Goal: Task Accomplishment & Management: Manage account settings

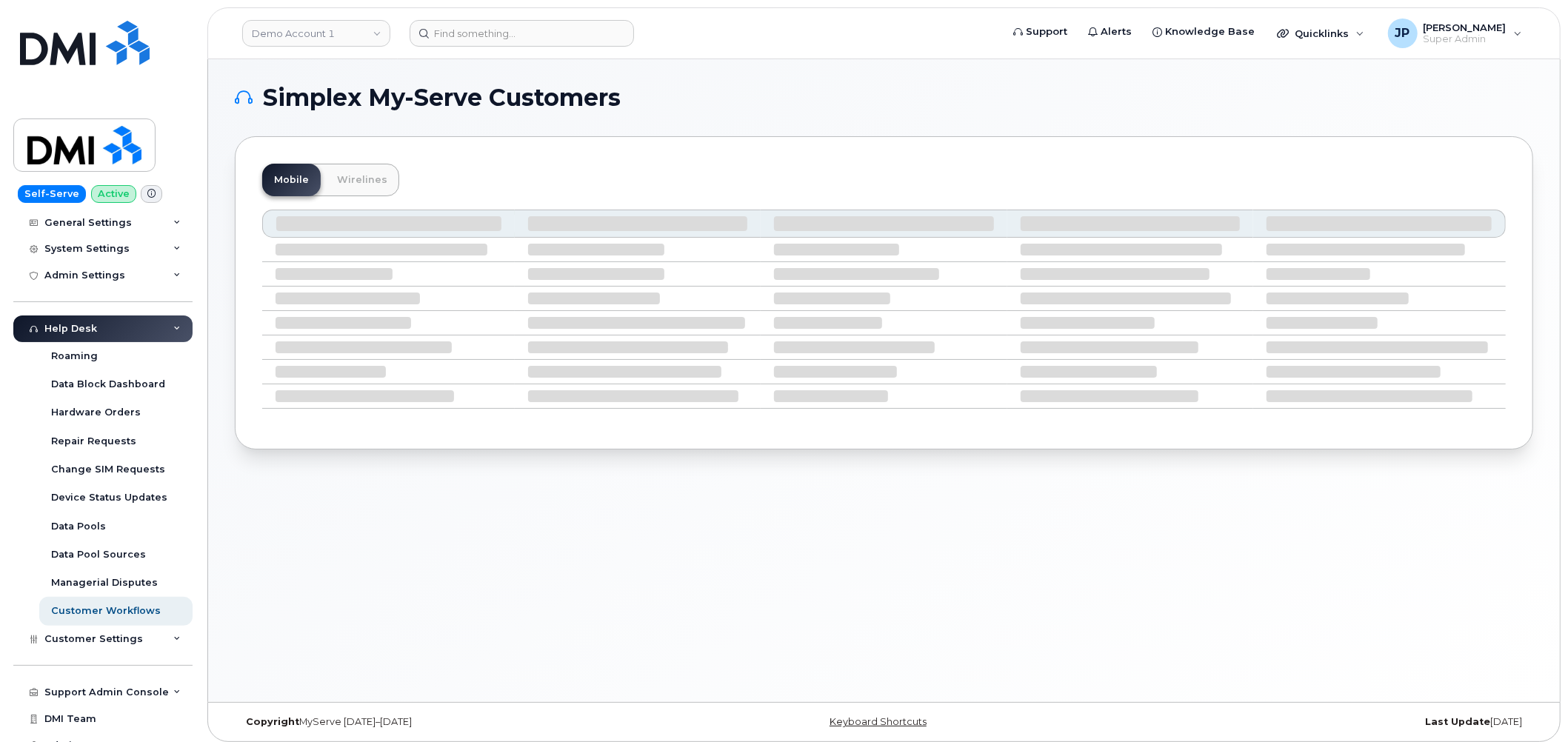
scroll to position [256, 0]
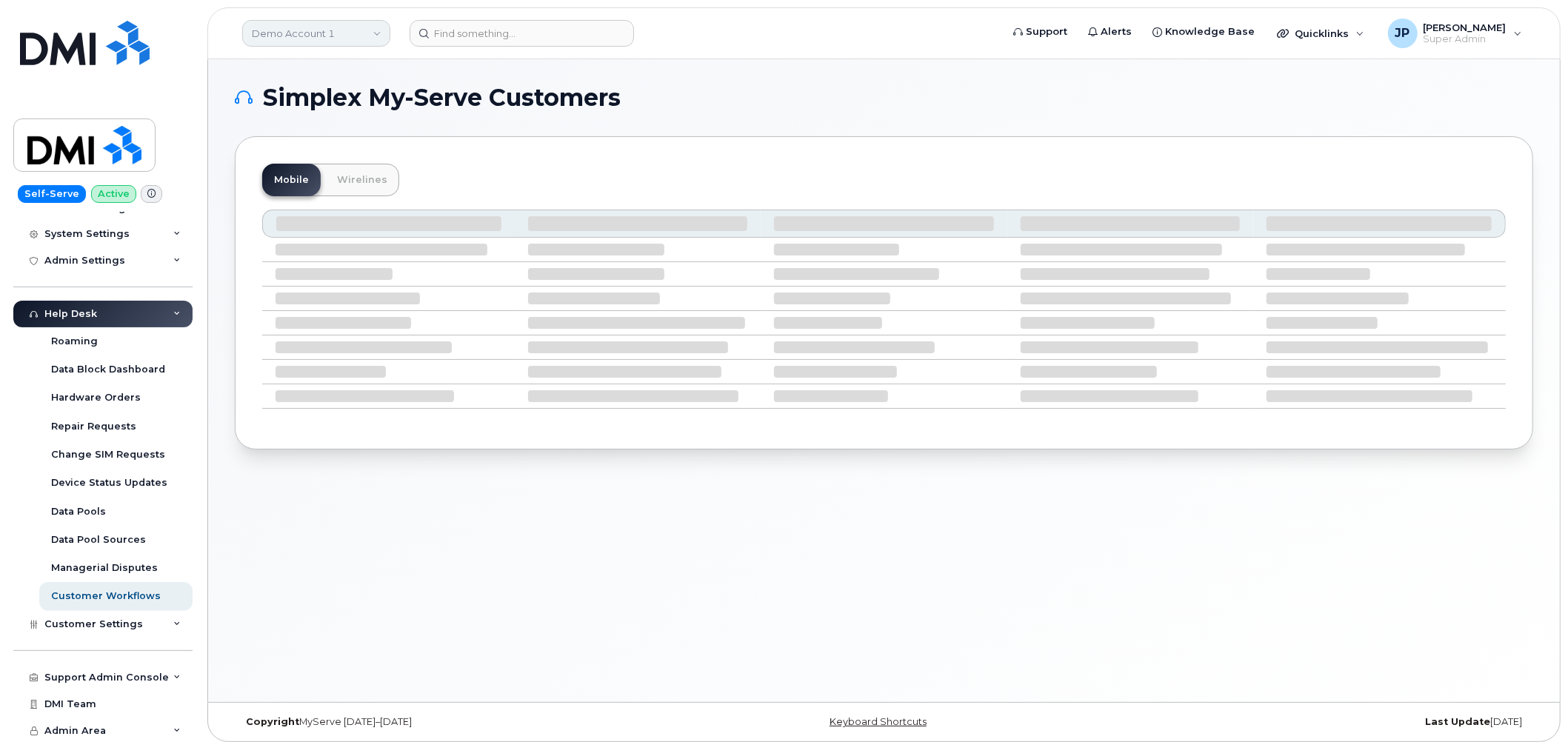
click at [304, 34] on link "Demo Account 1" at bounding box center [317, 33] width 148 height 27
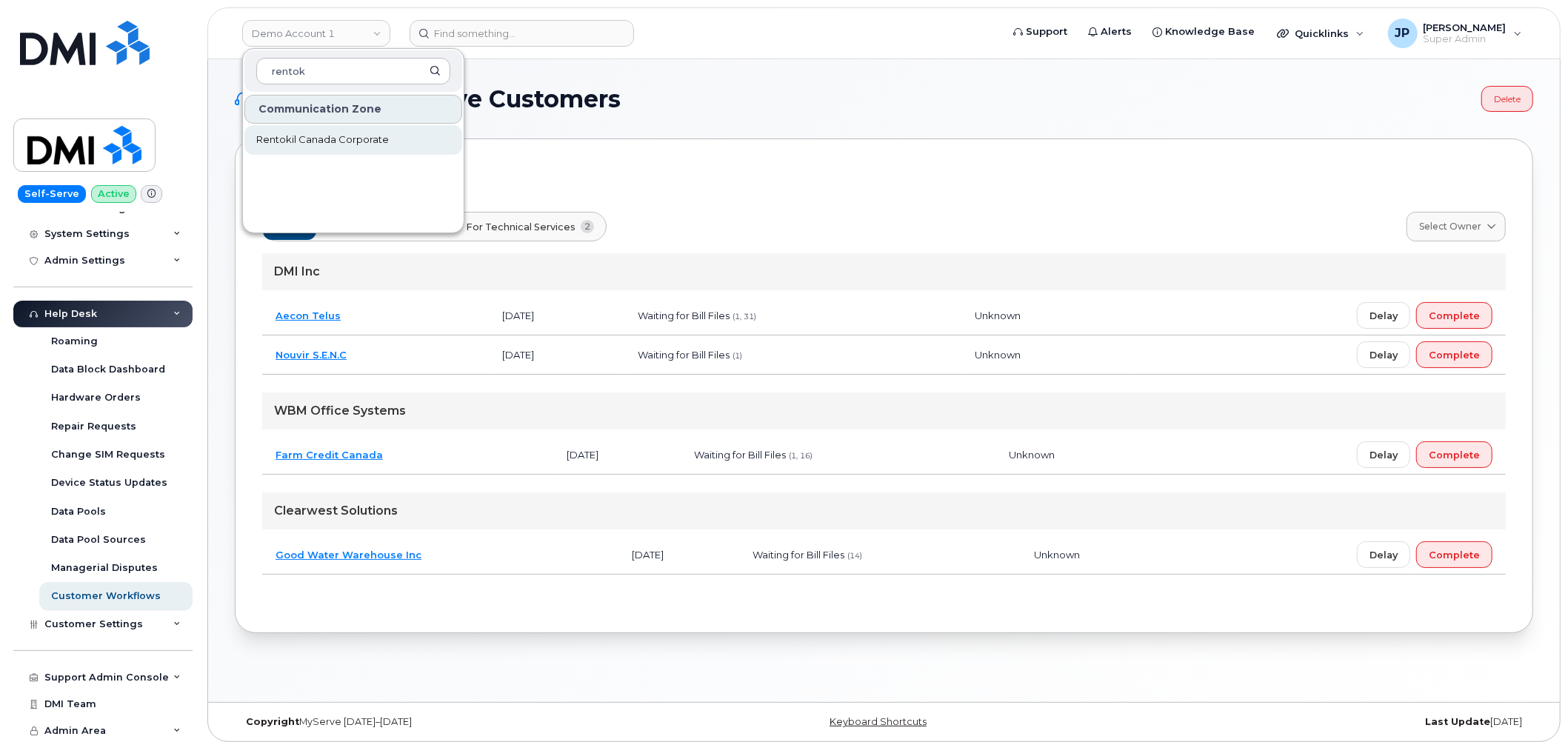
type input "rentok"
click at [320, 128] on link "Rentokil Canada Corporate" at bounding box center [353, 140] width 218 height 30
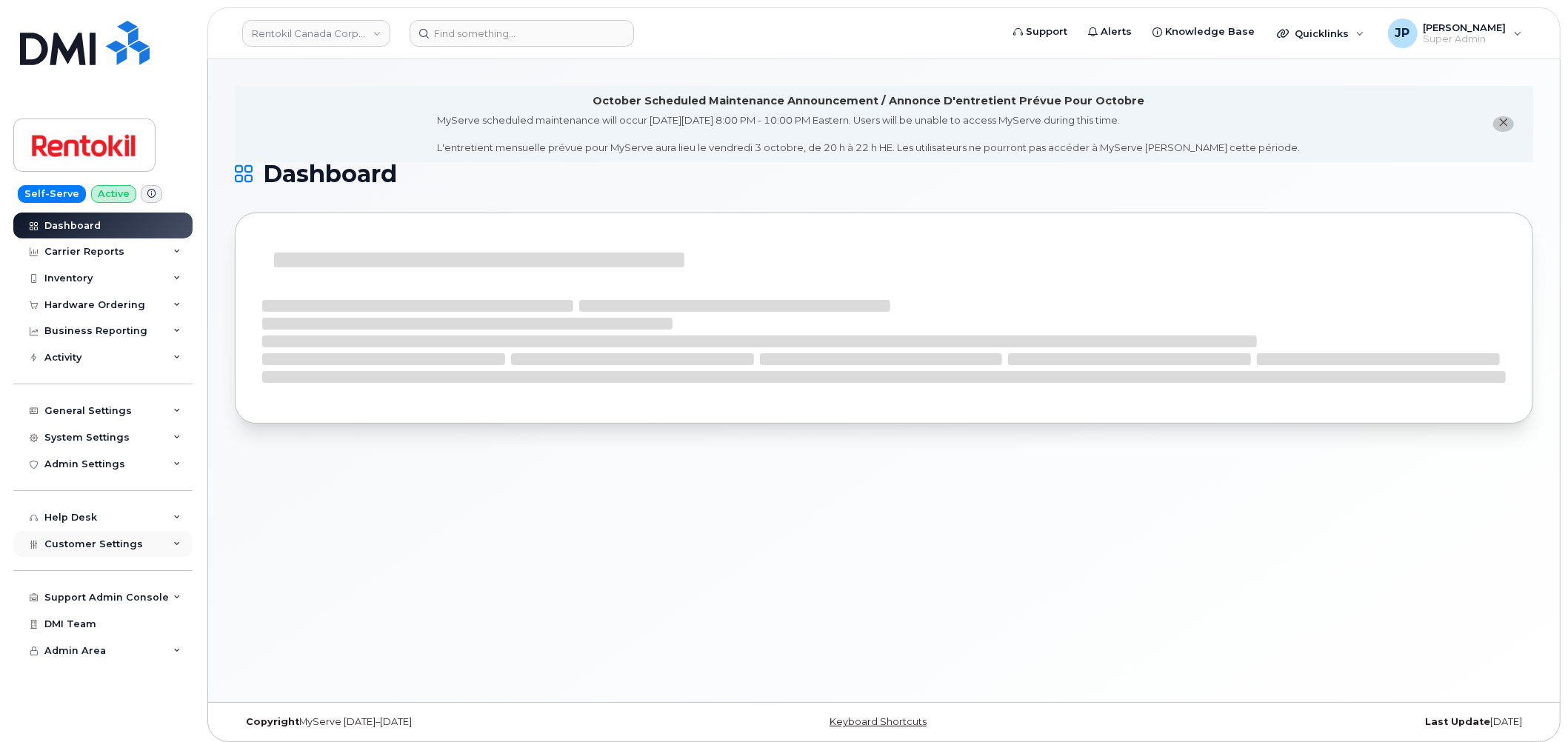
click at [90, 537] on div "Customer Settings" at bounding box center [102, 544] width 179 height 27
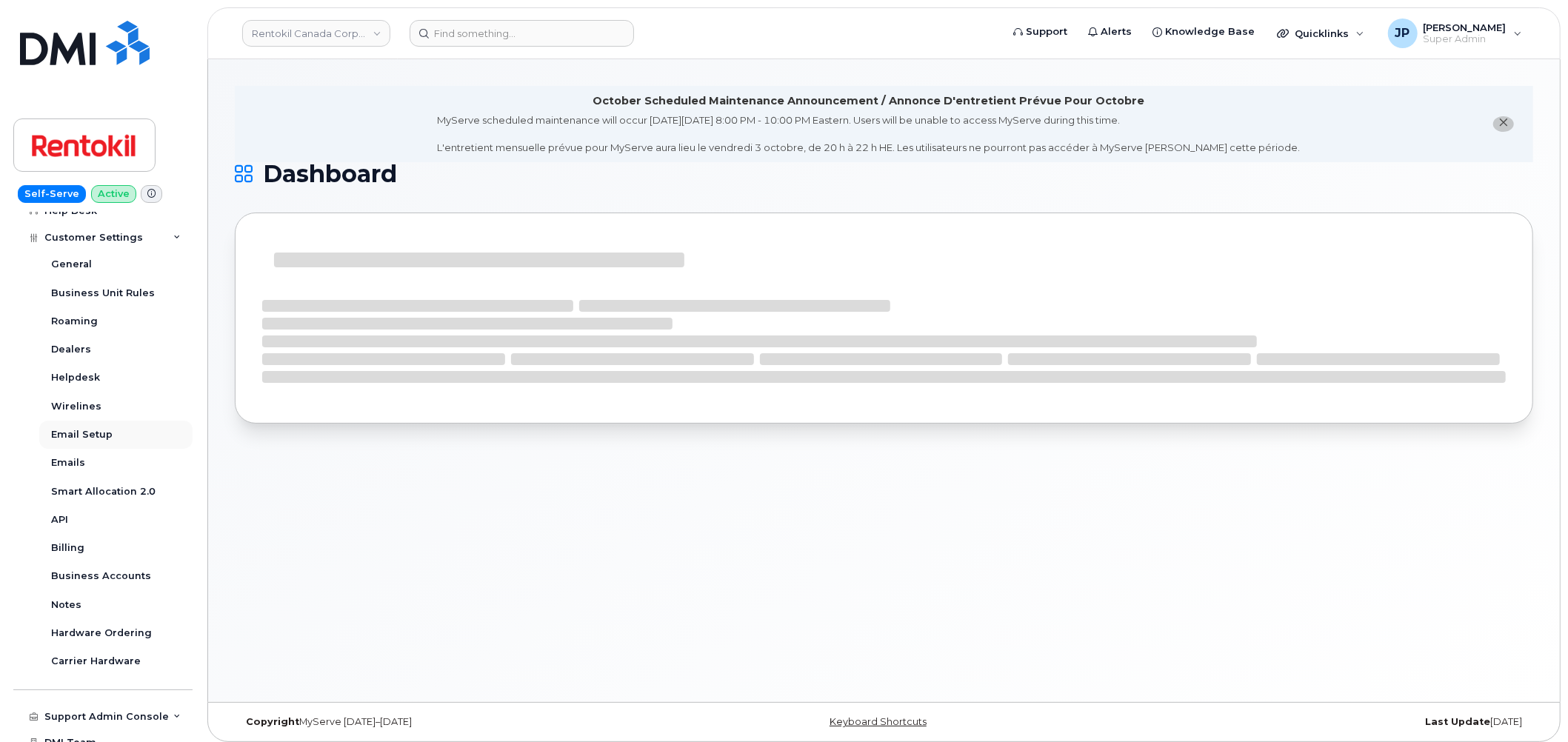
scroll to position [345, 0]
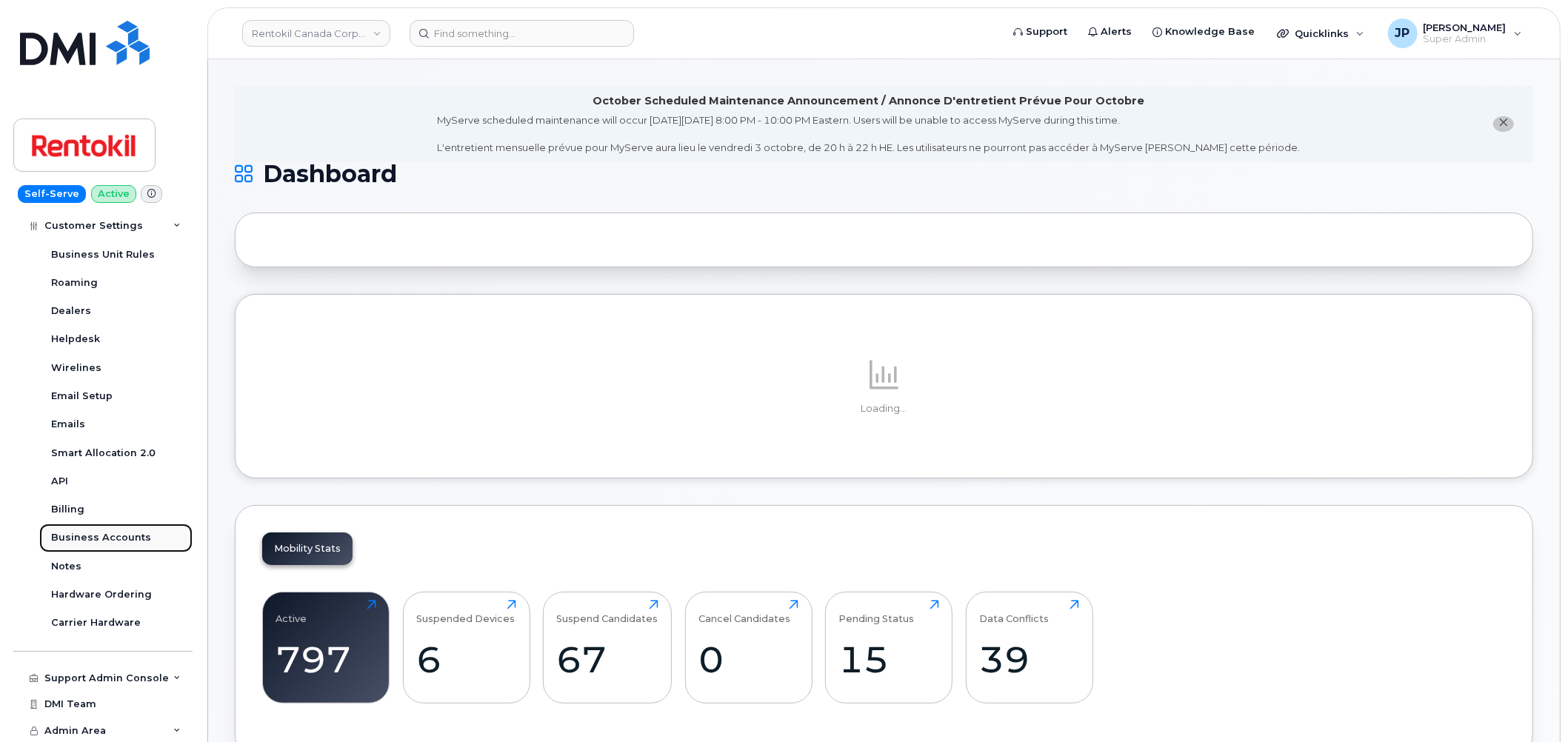
click at [111, 537] on div "Business Accounts" at bounding box center [101, 537] width 100 height 13
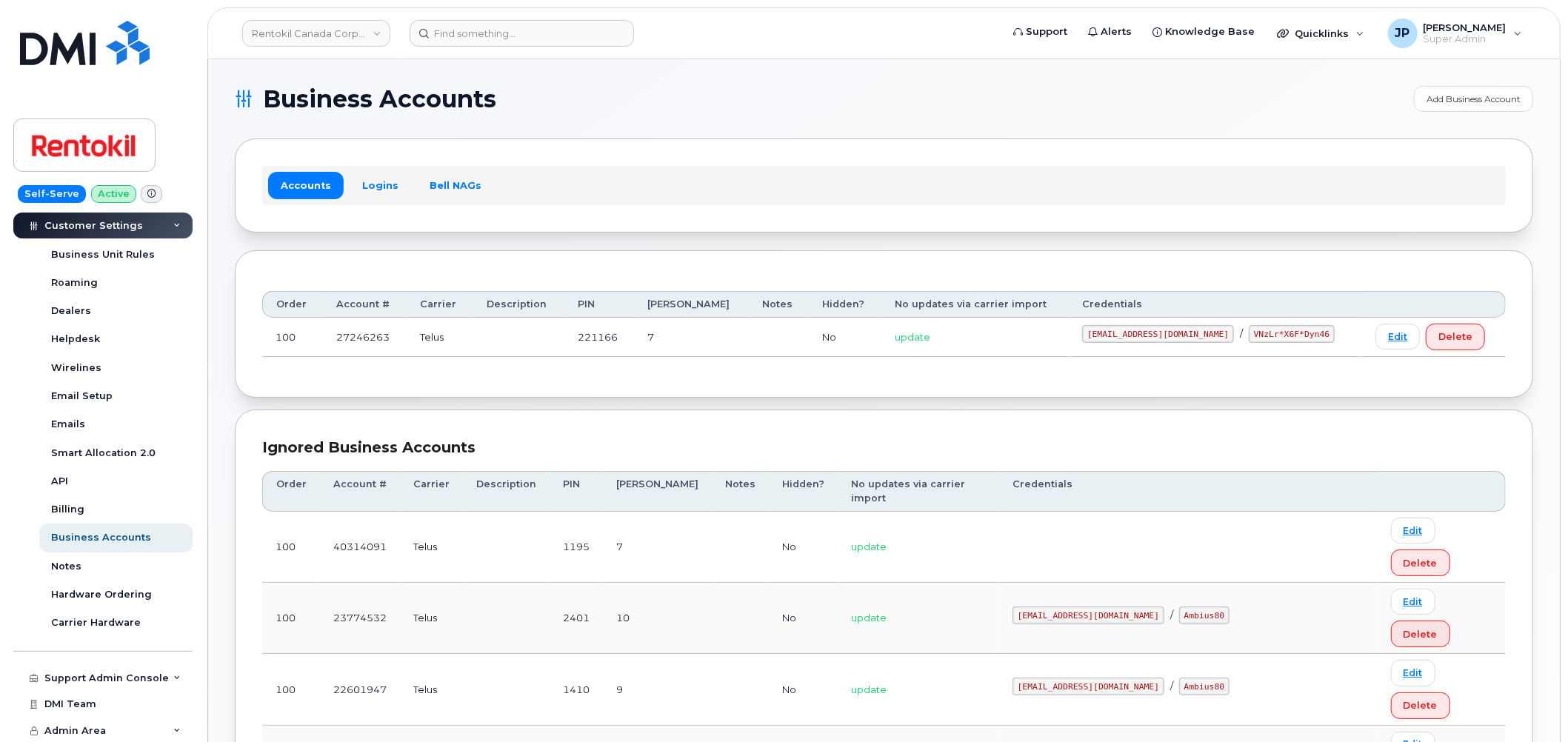
click at [516, 387] on div "Order Account # Carrier Description PIN [PERSON_NAME] Notes Hidden? No updates …" at bounding box center [883, 324] width 1298 height 147
click at [522, 383] on div "Order Account # Carrier Description PIN [PERSON_NAME] Notes Hidden? No updates …" at bounding box center [883, 324] width 1298 height 147
click at [528, 392] on div "Order Account # Carrier Description PIN [PERSON_NAME] Notes Hidden? No updates …" at bounding box center [883, 324] width 1298 height 147
click at [384, 185] on link "Logins" at bounding box center [380, 185] width 61 height 27
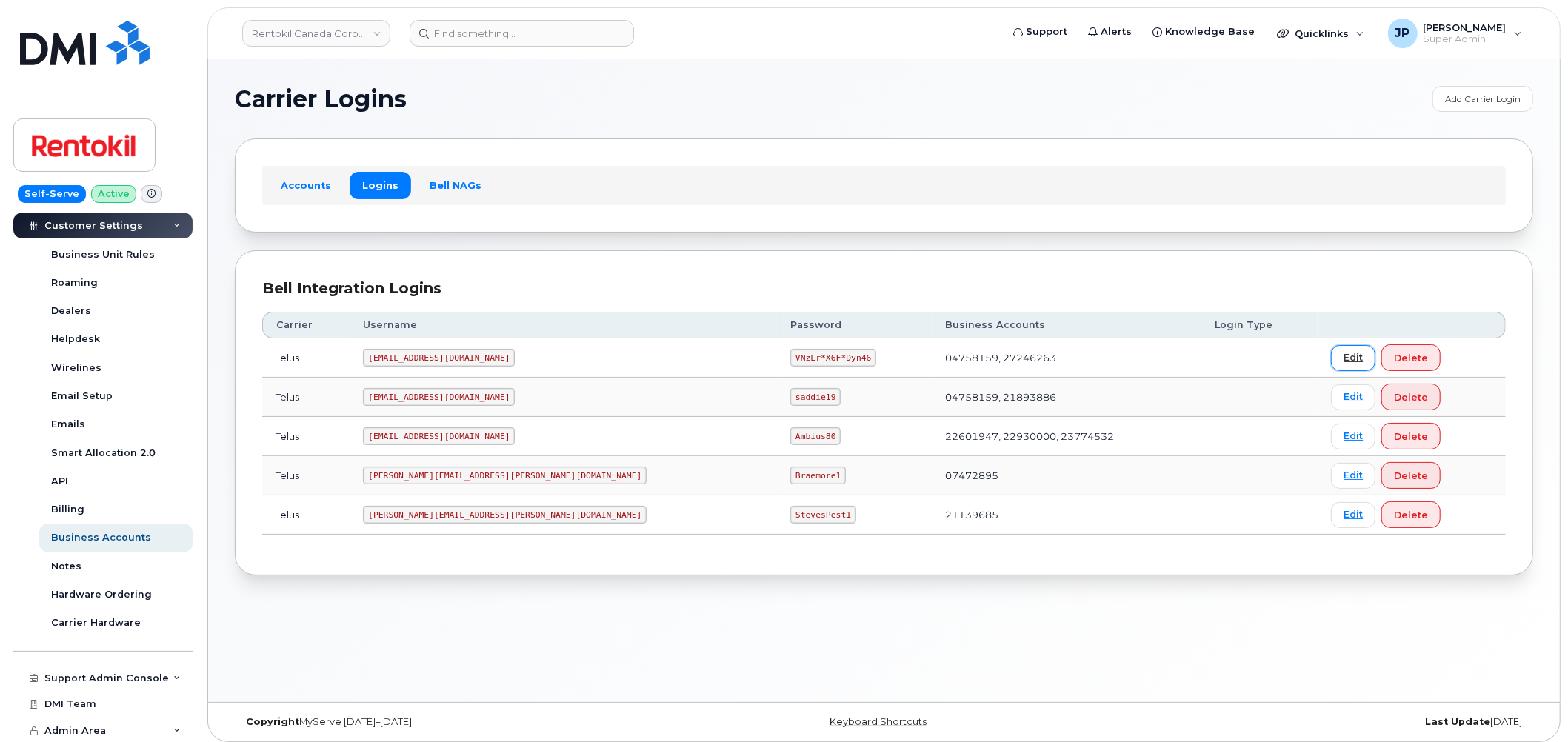
click at [1331, 353] on link "Edit" at bounding box center [1352, 358] width 45 height 26
click at [686, 264] on div "Bell Integration Logins Carrier Username Password Business Accounts Login Type …" at bounding box center [883, 413] width 1298 height 325
click at [477, 361] on code "[EMAIL_ADDRESS][DOMAIN_NAME]" at bounding box center [438, 358] width 151 height 18
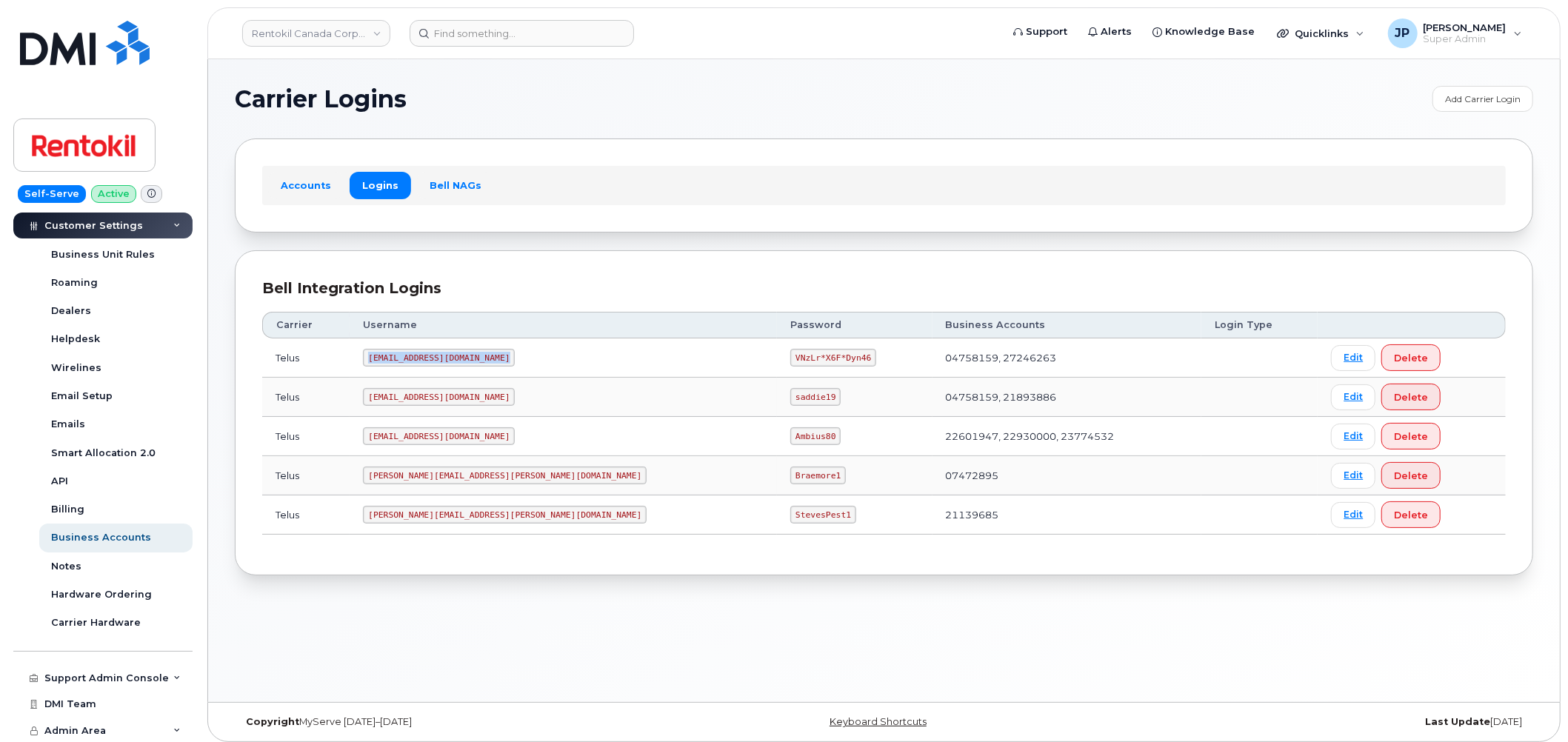
copy code "[EMAIL_ADDRESS][DOMAIN_NAME]"
click at [790, 357] on code "VNzLr*X6F*Dyn46" at bounding box center [833, 358] width 86 height 18
copy code "VNzLr*X6F*Dyn46"
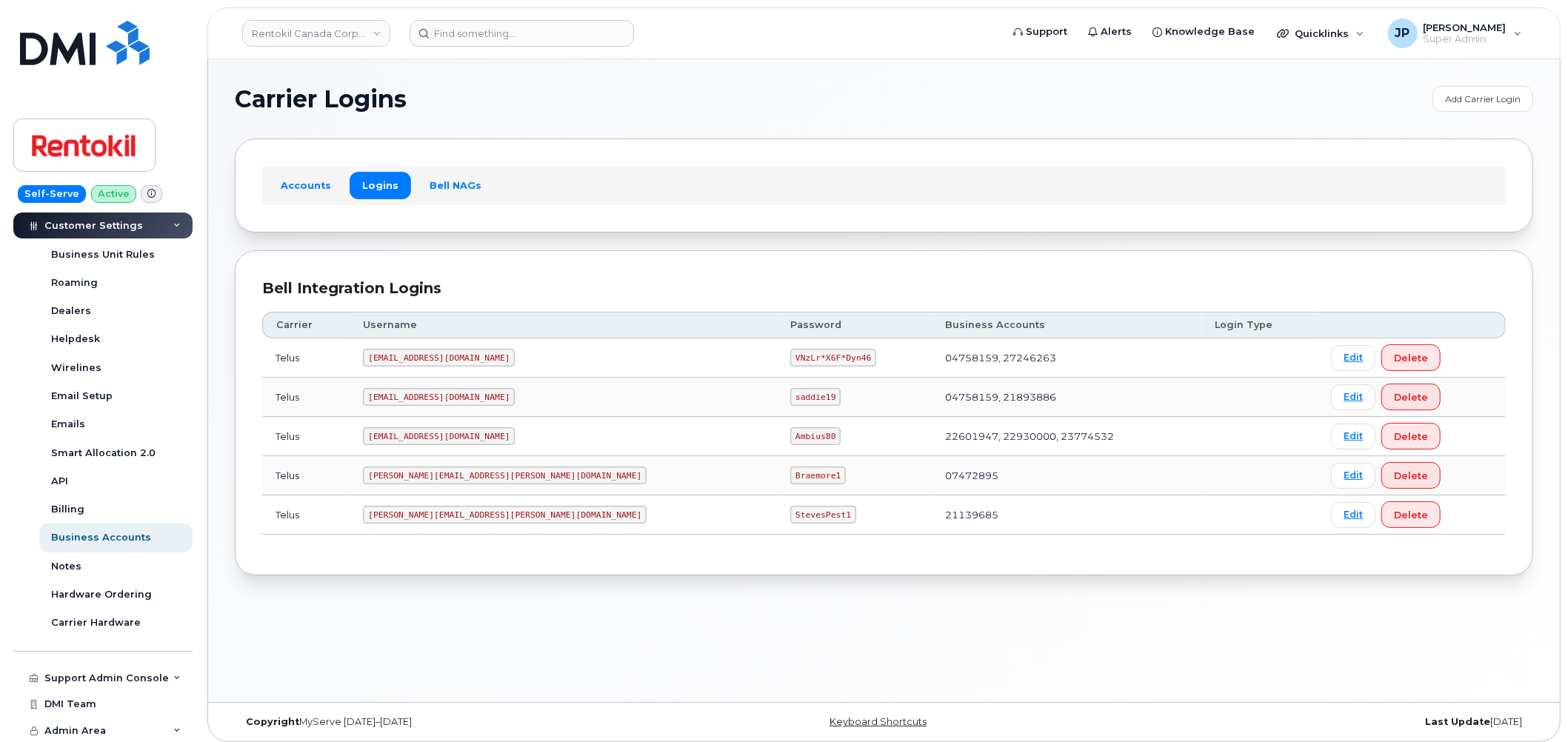
click at [656, 229] on div "Accounts Logins Bell NAGs" at bounding box center [883, 185] width 1298 height 93
click at [469, 353] on code "[EMAIL_ADDRESS][DOMAIN_NAME]" at bounding box center [438, 358] width 151 height 18
copy code "[EMAIL_ADDRESS][DOMAIN_NAME]"
